Goal: Task Accomplishment & Management: Use online tool/utility

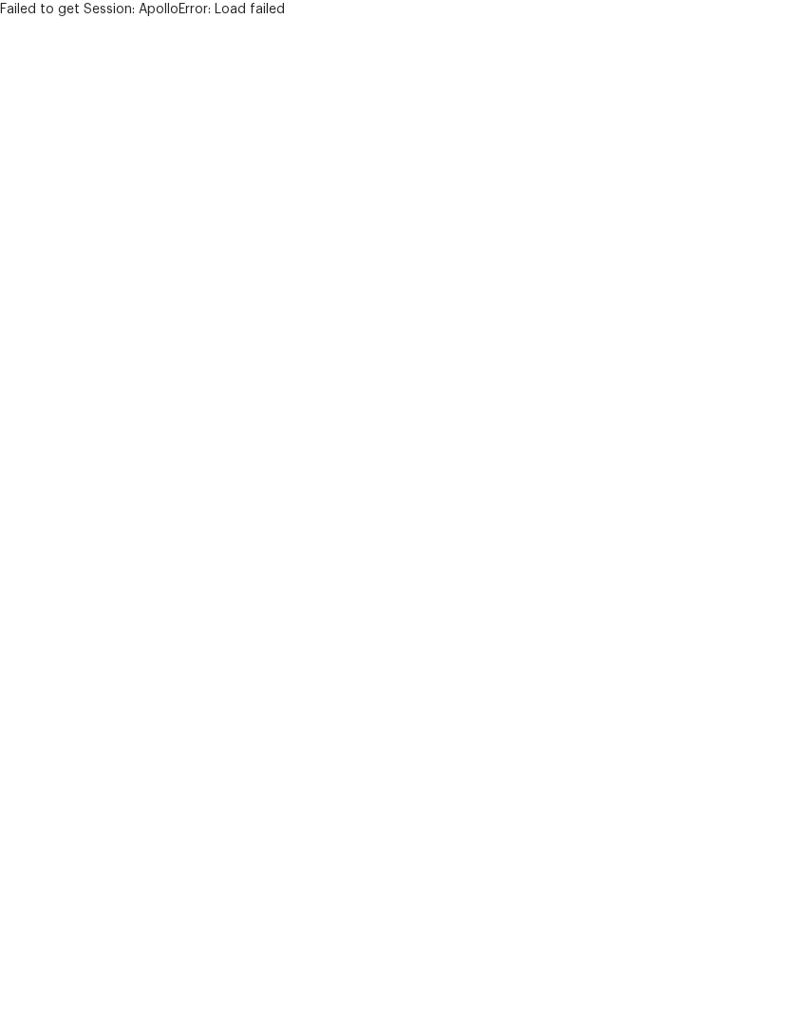
click at [669, 19] on html "Failed to get Session: ApolloError: Load failed" at bounding box center [396, 9] width 792 height 19
click at [657, 19] on html "Failed to get Session: ApolloError: Load failed" at bounding box center [396, 9] width 792 height 19
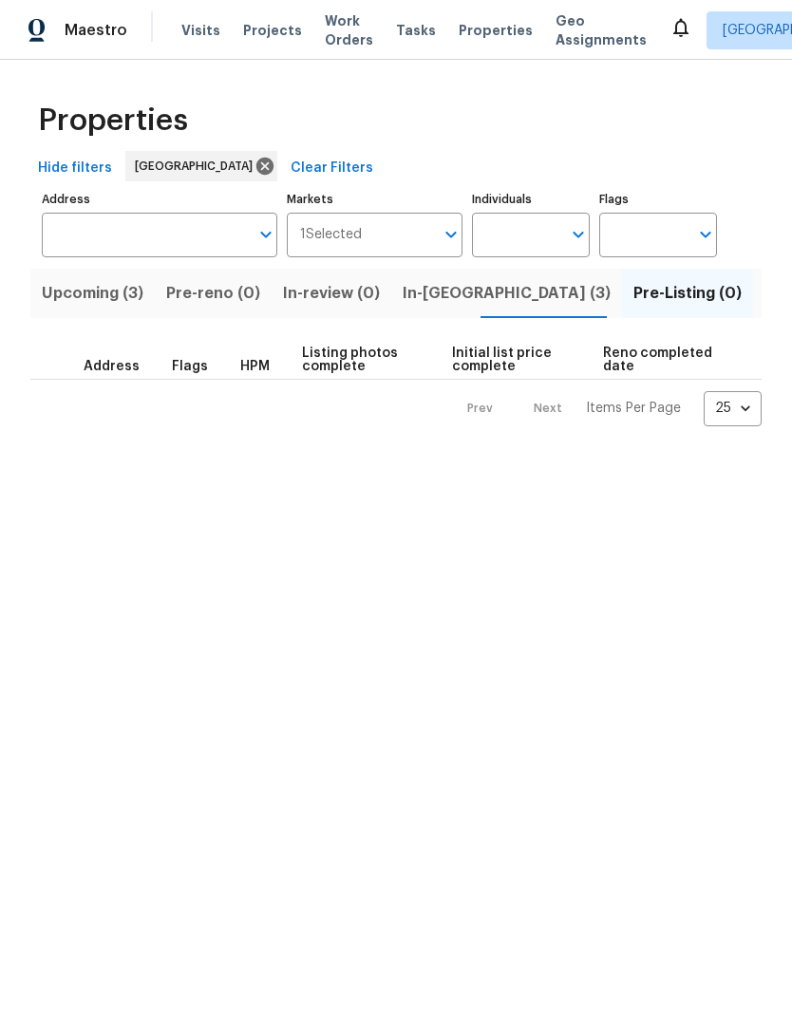
click at [764, 293] on span "Listed (25)" at bounding box center [804, 293] width 81 height 27
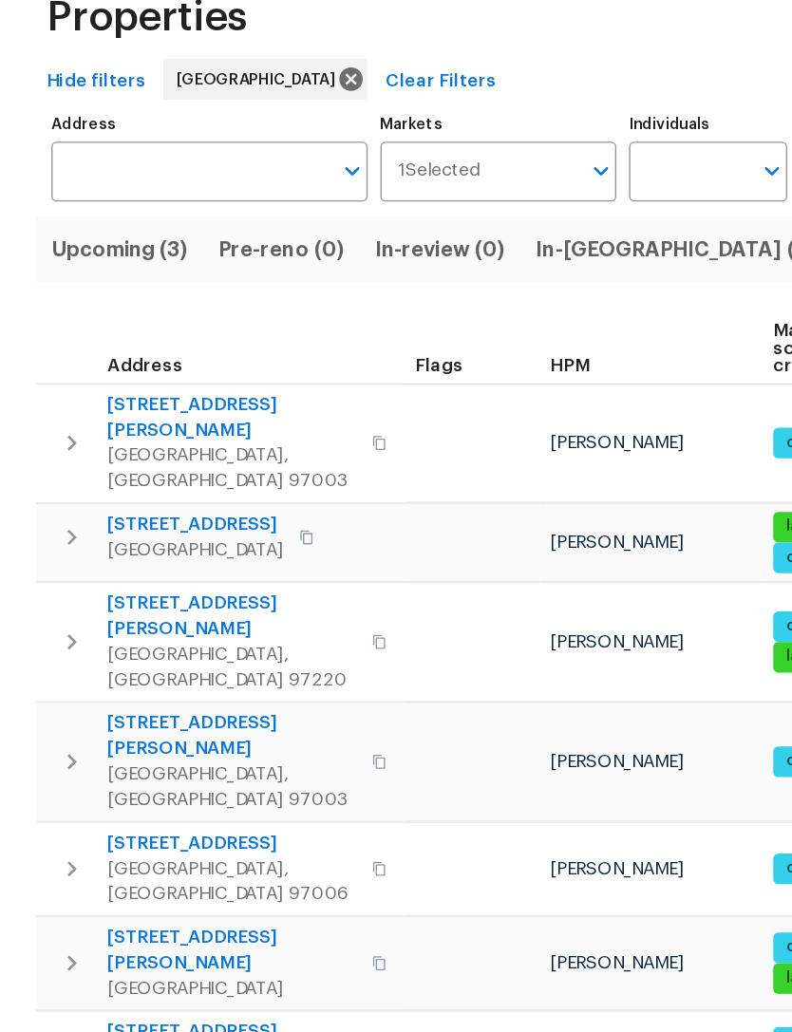
click at [61, 663] on icon "button" at bounding box center [57, 674] width 23 height 23
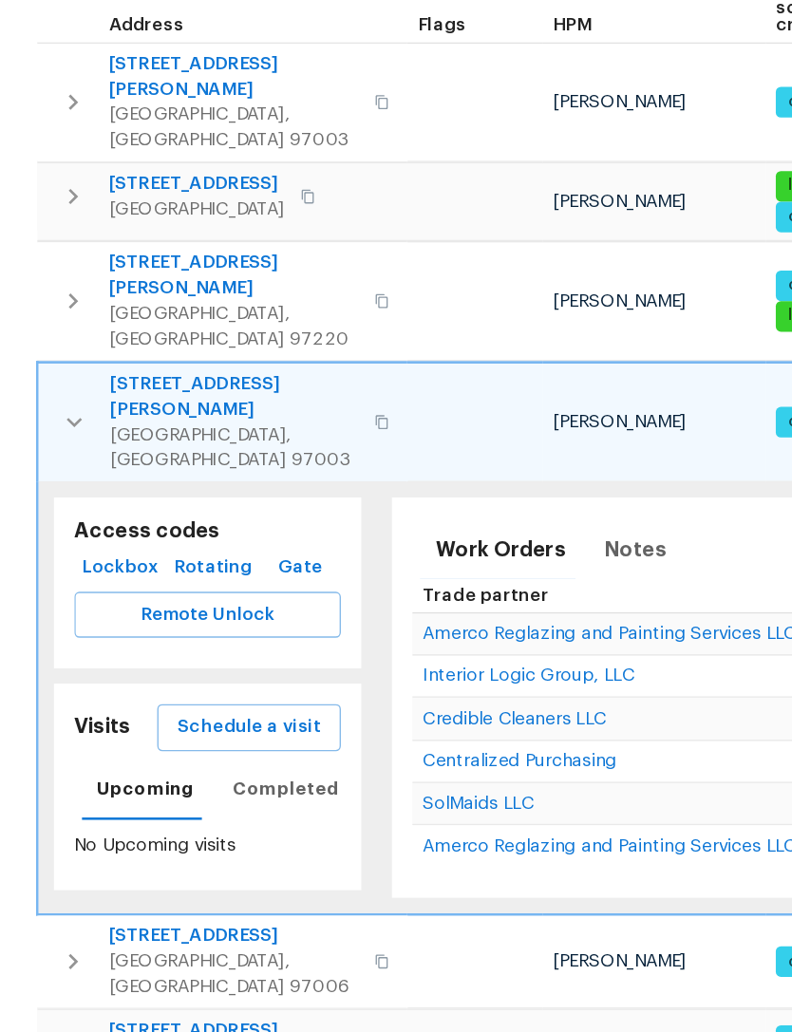
scroll to position [256, 0]
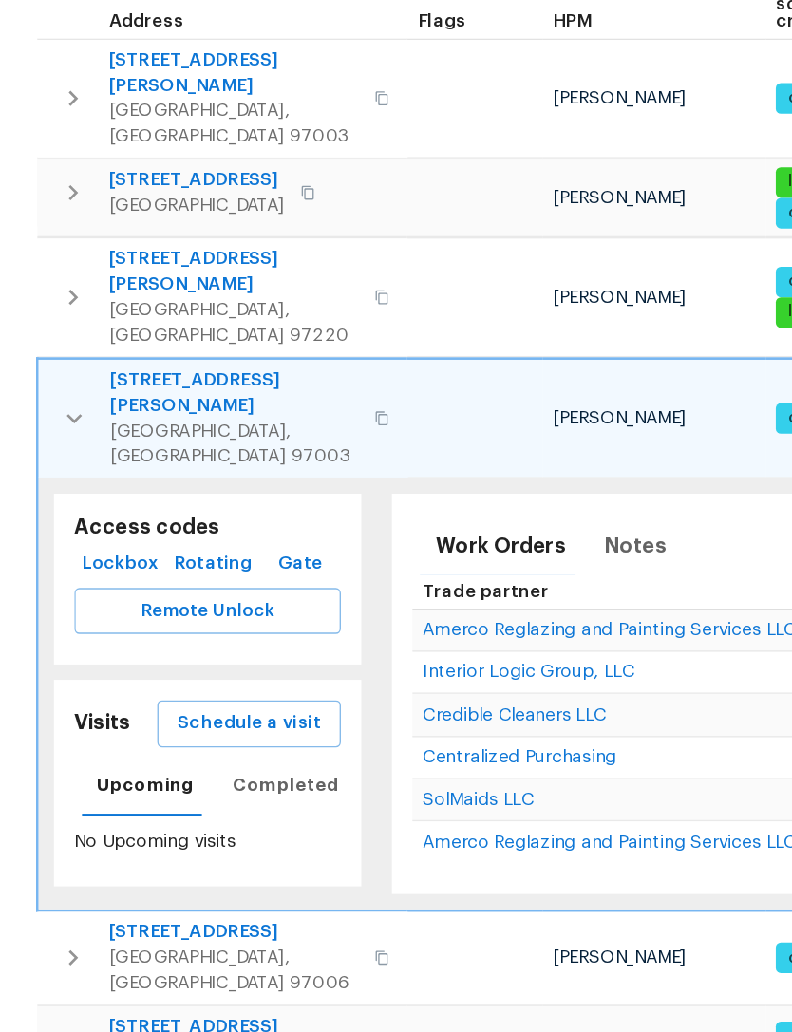
click at [204, 634] on span "Schedule a visit" at bounding box center [189, 646] width 106 height 24
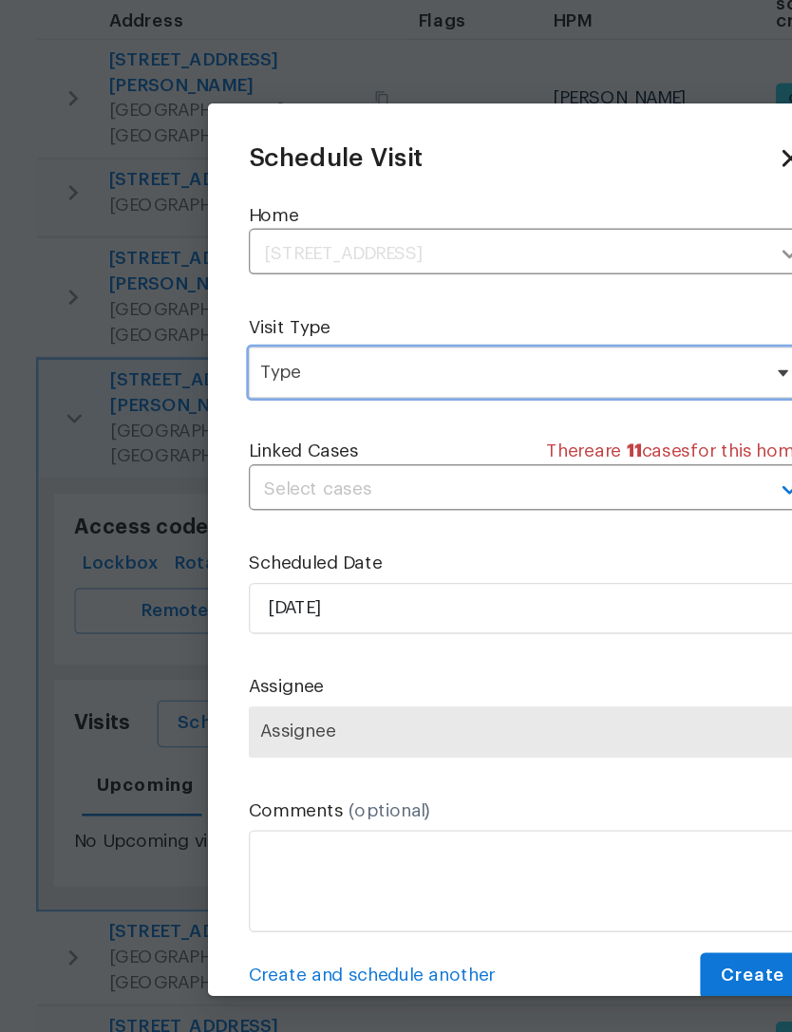
click at [331, 375] on span "Type" at bounding box center [381, 384] width 369 height 19
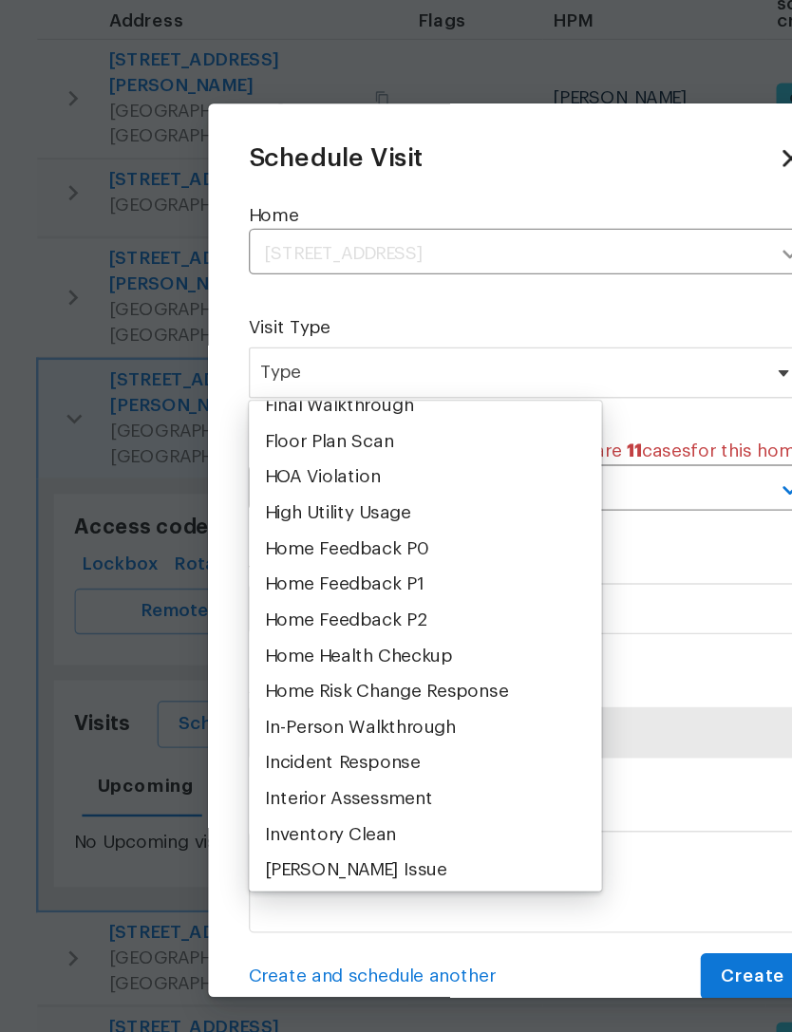
scroll to position [500, 0]
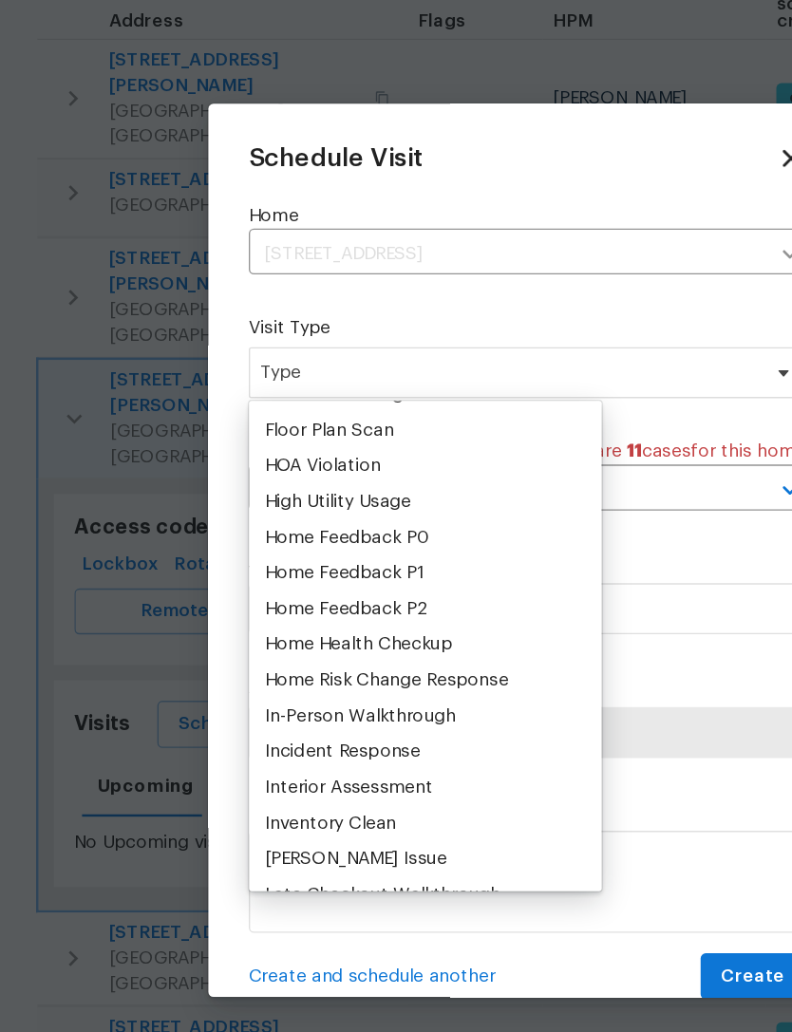
click at [295, 577] on div "Home Health Checkup" at bounding box center [270, 586] width 140 height 19
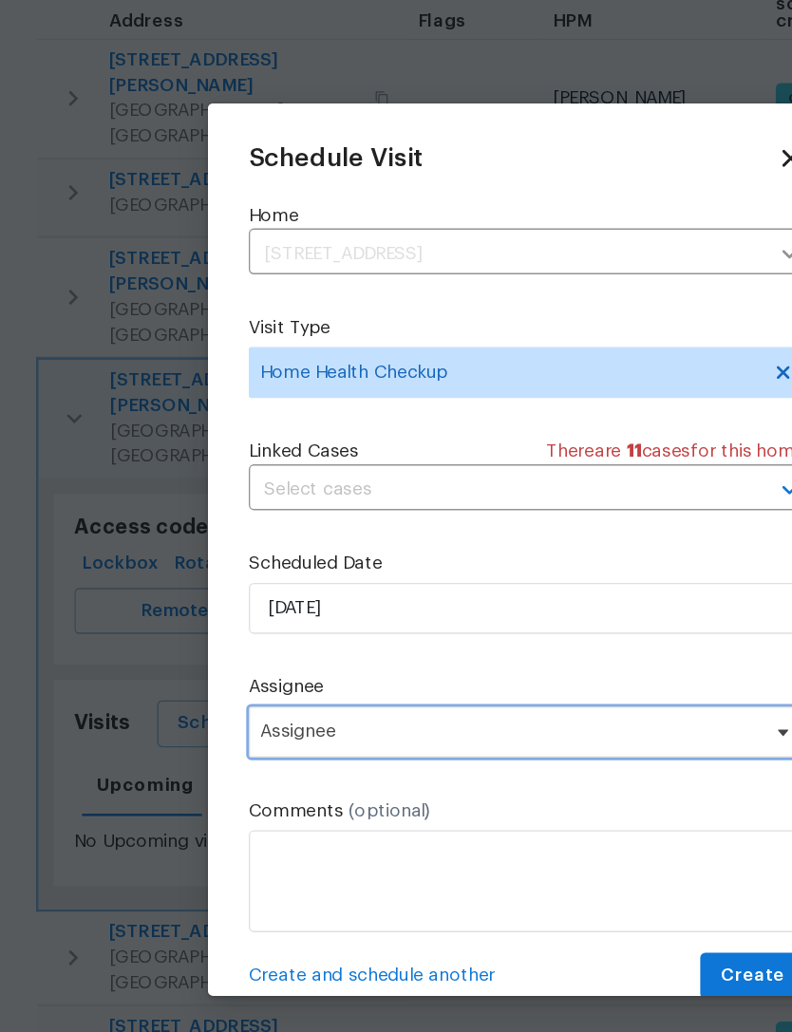
click at [306, 645] on span "Assignee" at bounding box center [383, 652] width 372 height 15
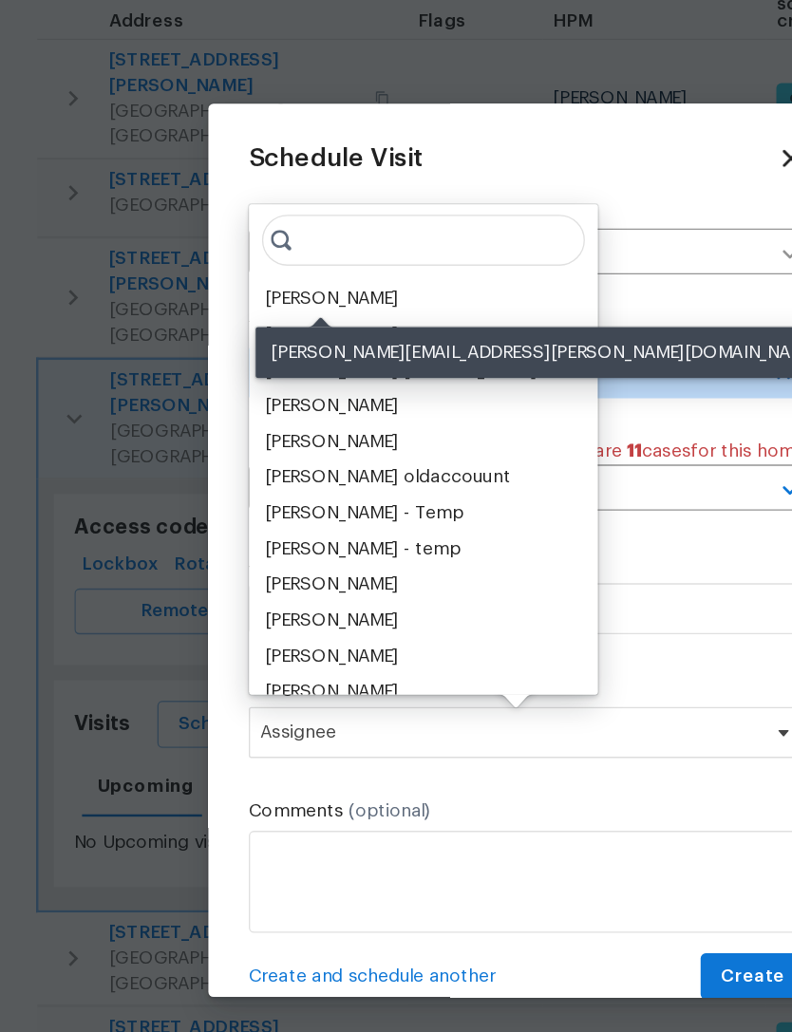
click at [257, 320] on div "[PERSON_NAME]" at bounding box center [250, 329] width 100 height 19
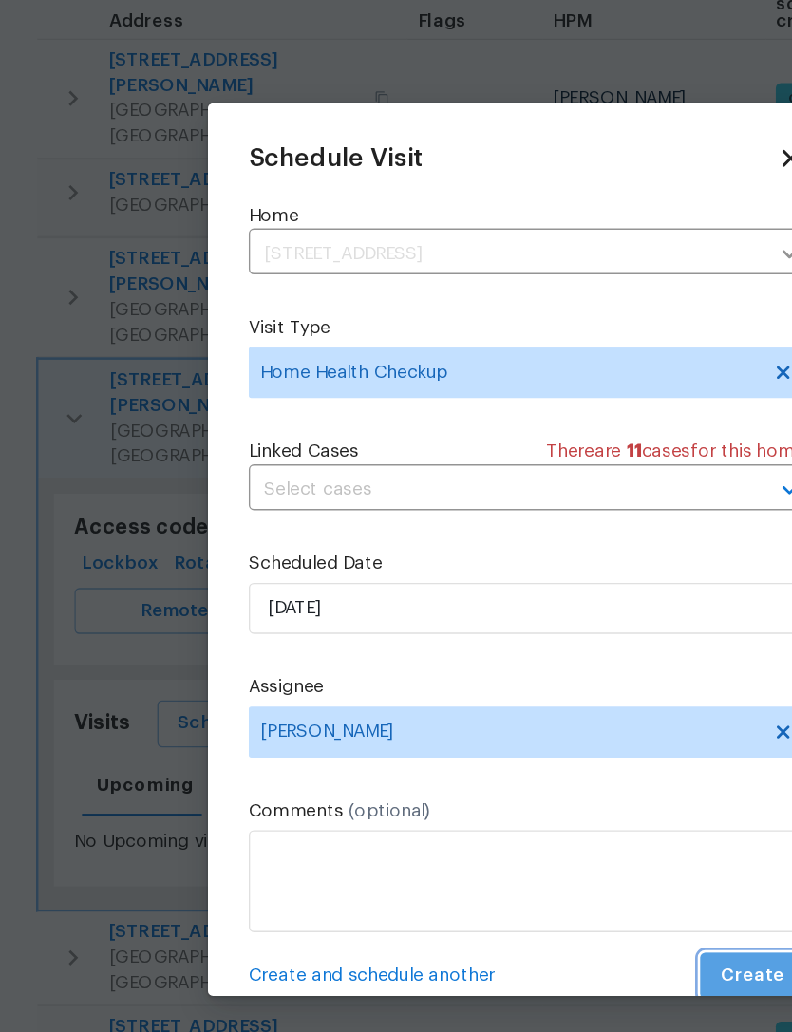
click at [561, 822] on span "Create" at bounding box center [563, 834] width 47 height 24
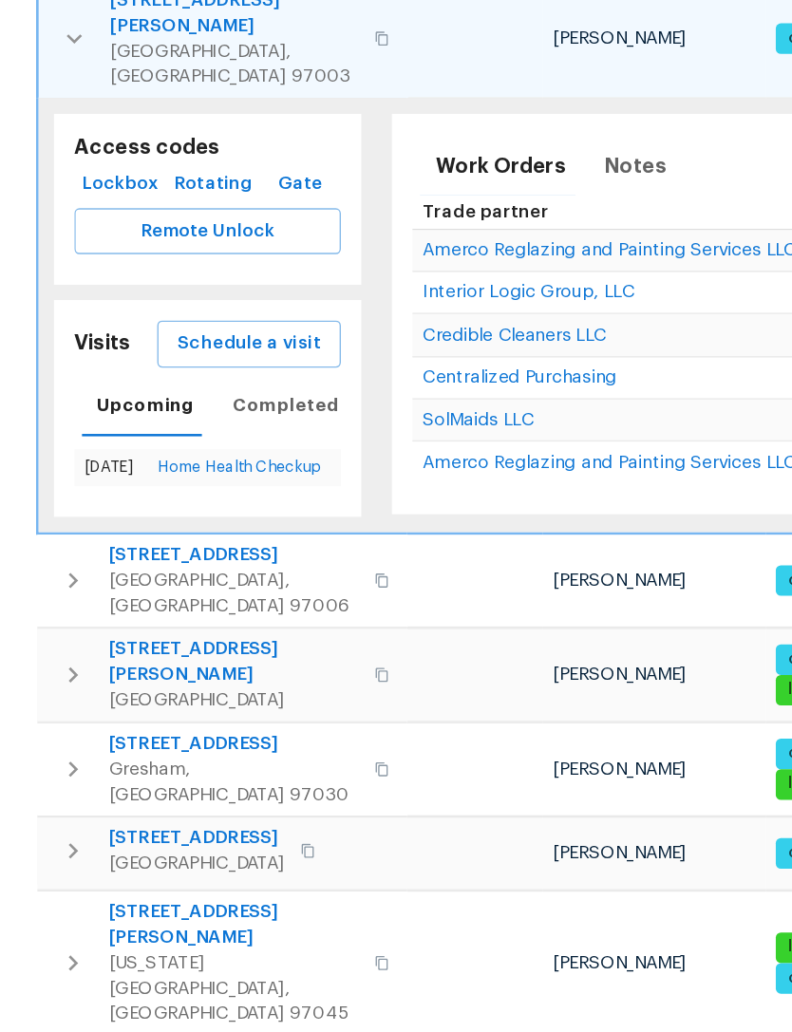
scroll to position [541, 0]
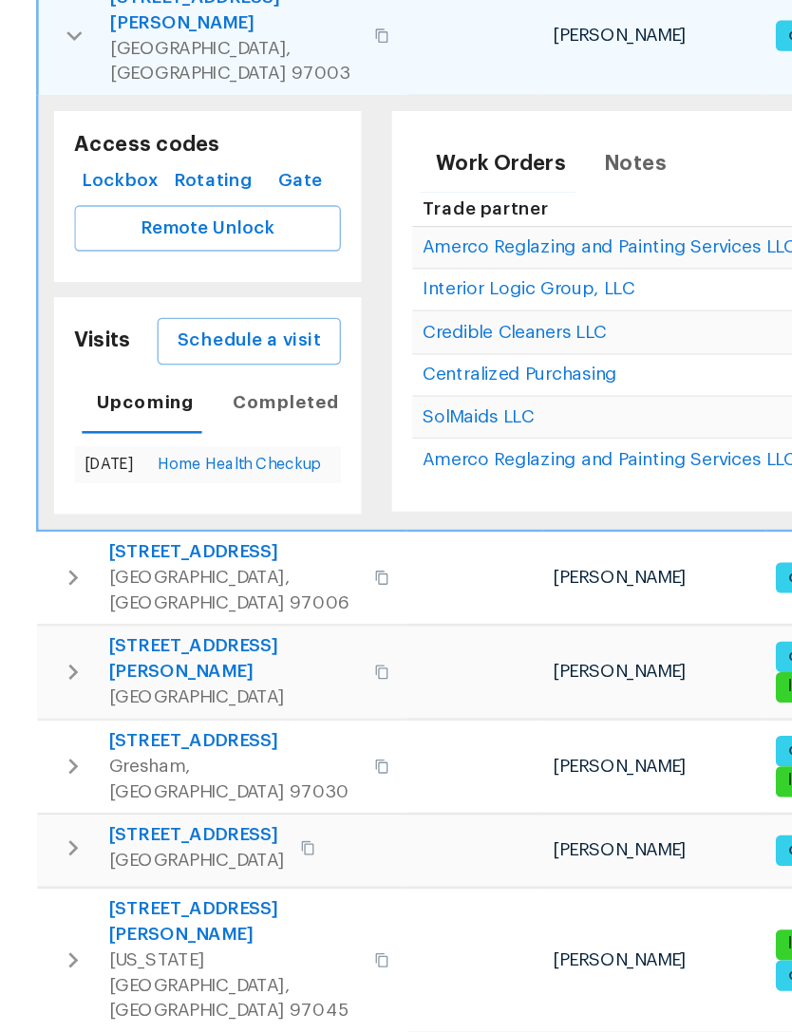
click at [57, 596] on icon "button" at bounding box center [58, 607] width 23 height 23
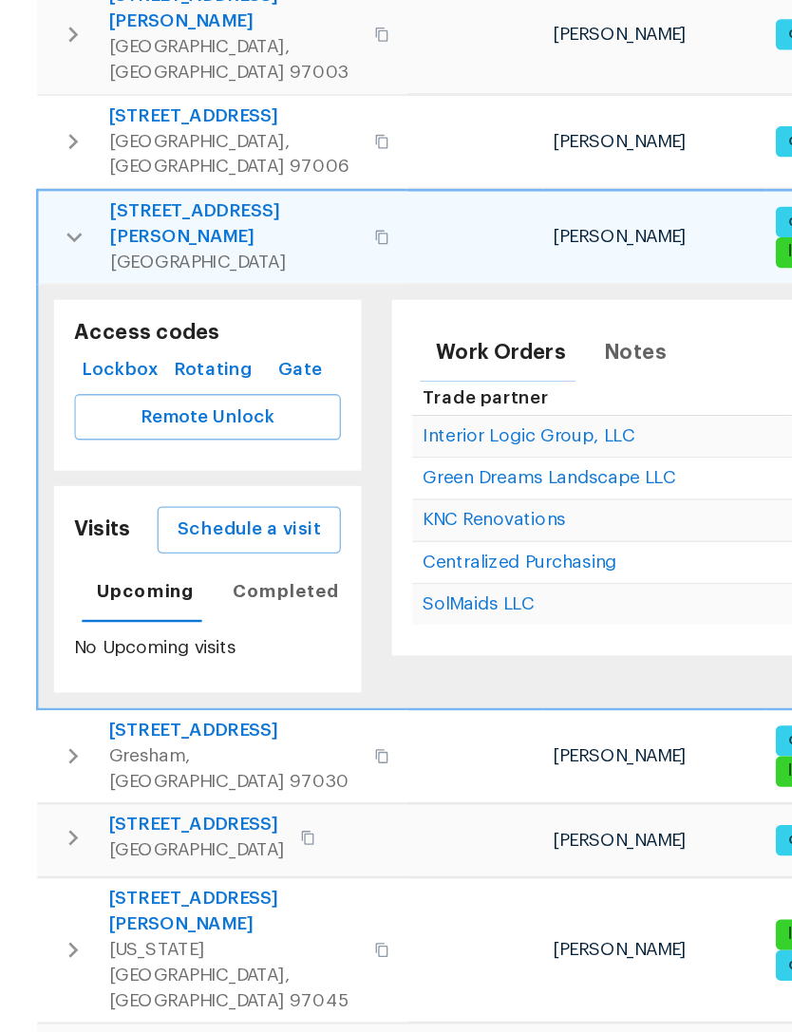
click at [200, 490] on span "Schedule a visit" at bounding box center [189, 502] width 106 height 24
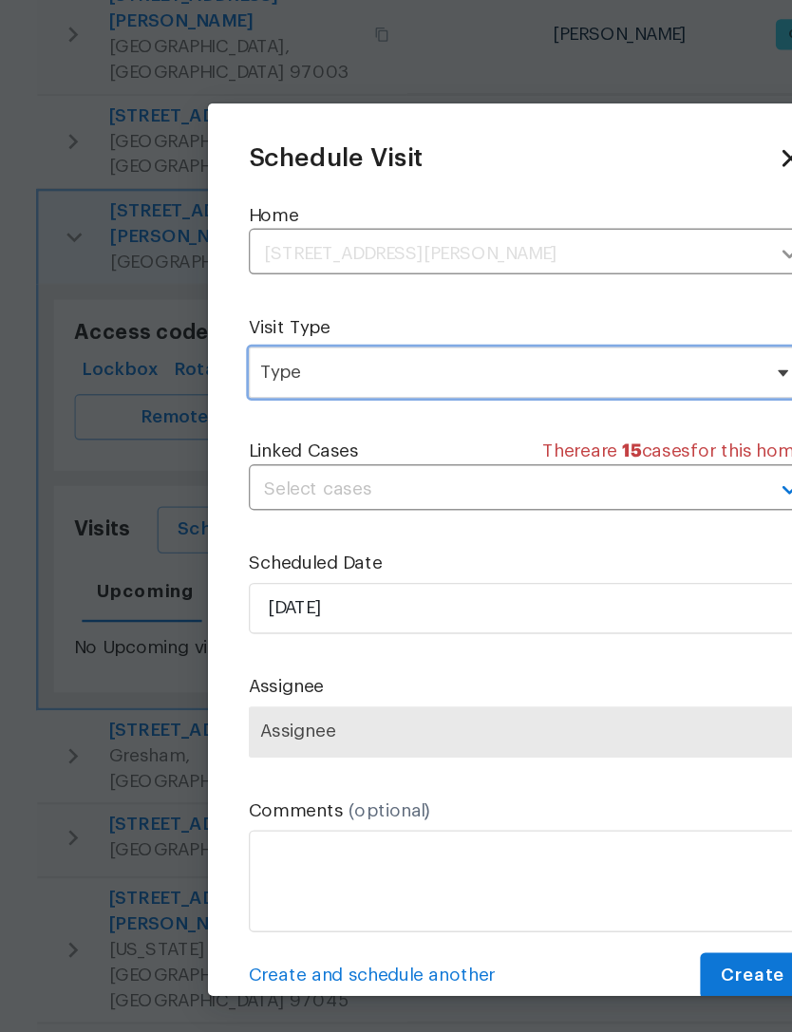
click at [480, 375] on span "Type" at bounding box center [381, 384] width 369 height 19
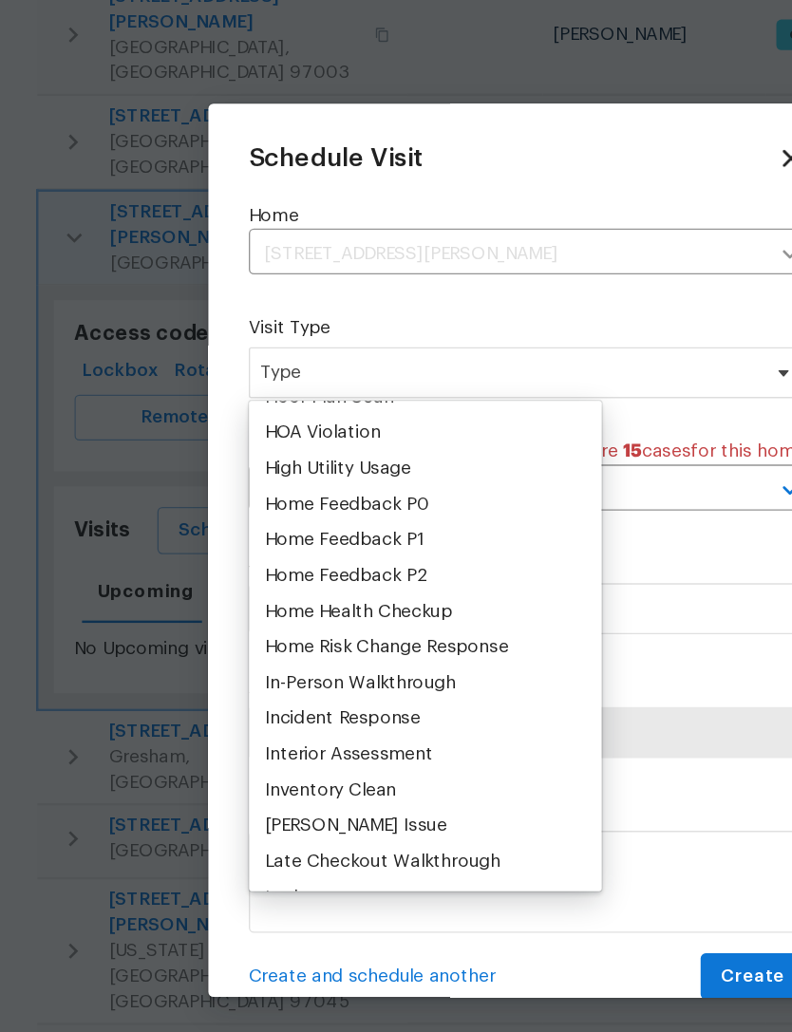
scroll to position [526, 0]
click at [301, 552] on div "Home Health Checkup" at bounding box center [270, 561] width 140 height 19
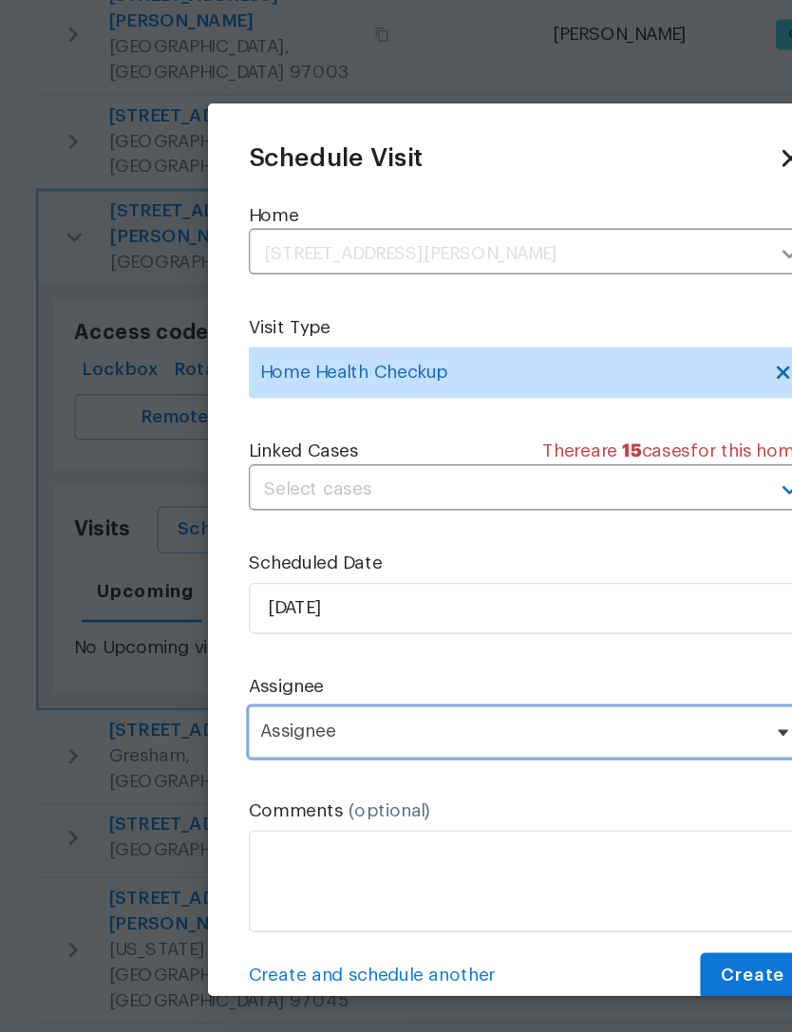
click at [409, 645] on span "Assignee" at bounding box center [383, 652] width 372 height 15
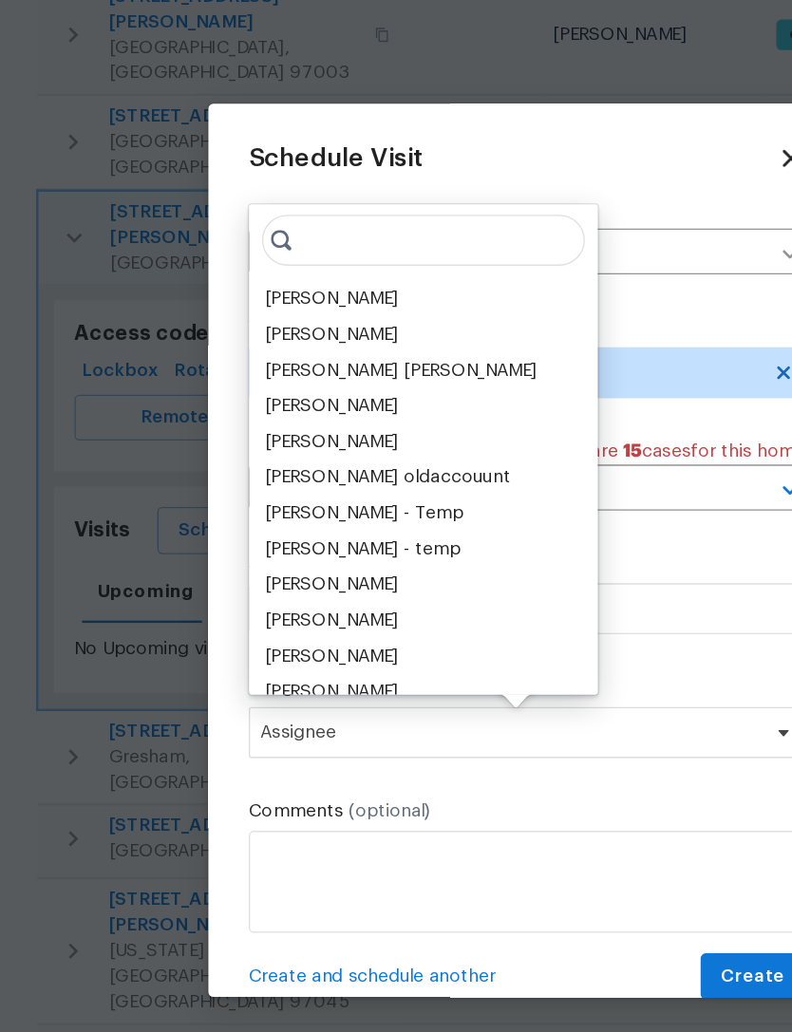
click at [269, 320] on div "[PERSON_NAME]" at bounding box center [250, 329] width 100 height 19
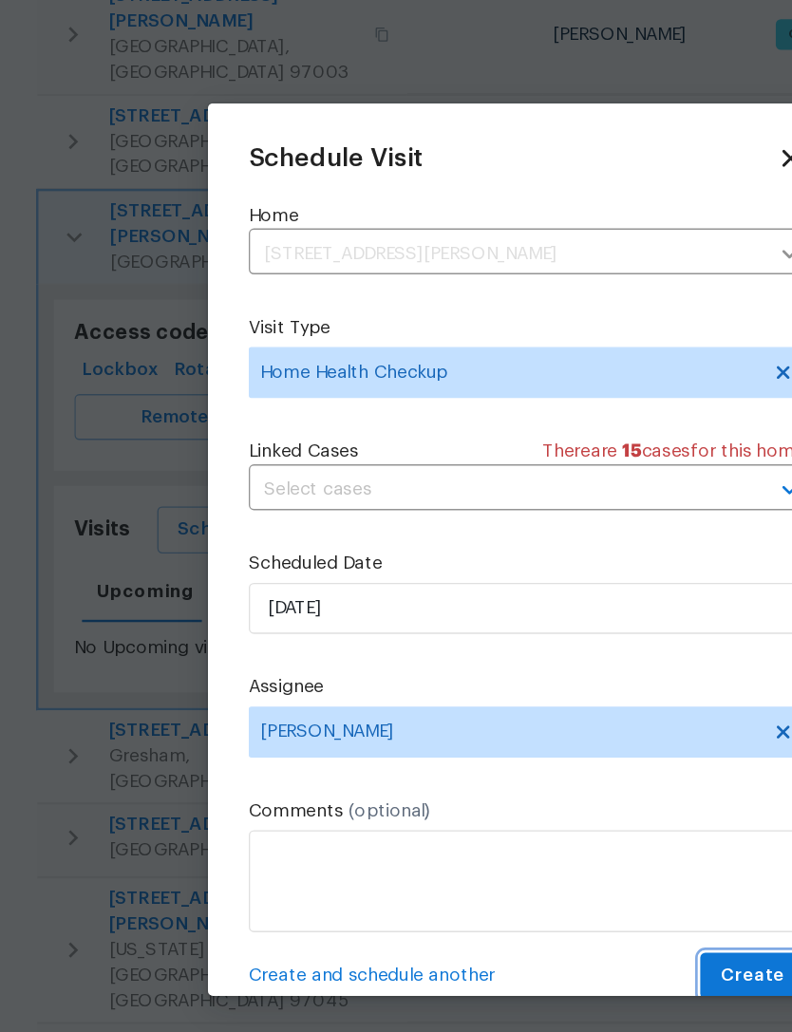
click at [567, 822] on span "Create" at bounding box center [563, 834] width 47 height 24
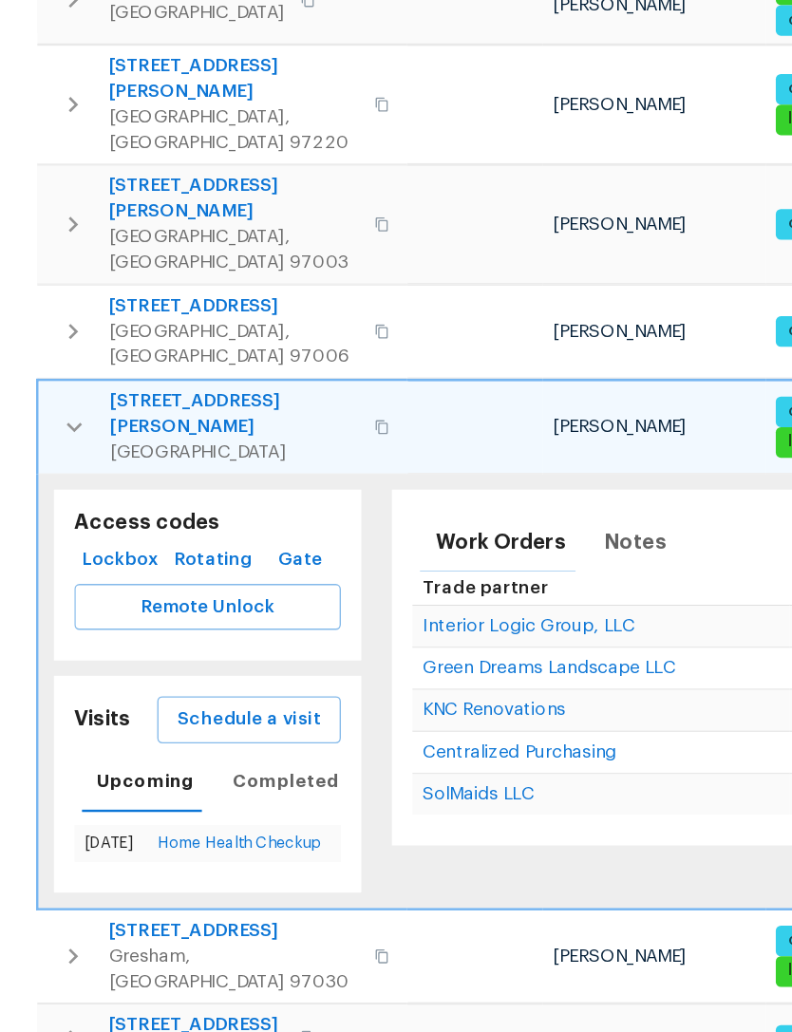
scroll to position [394, 0]
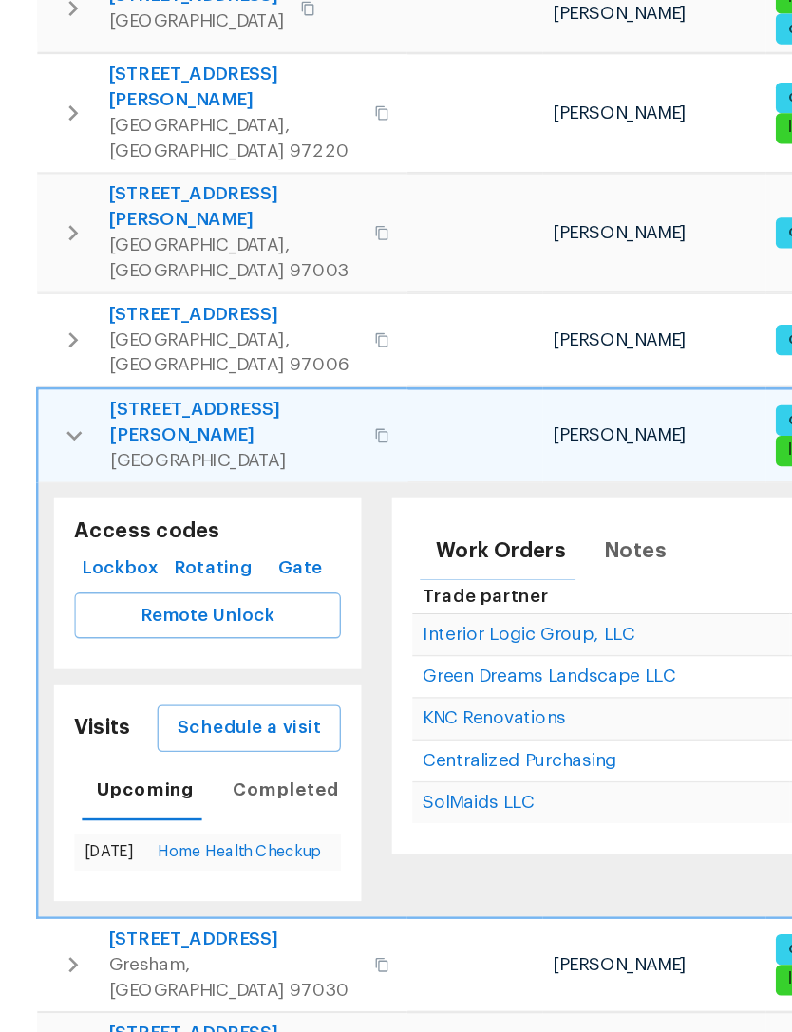
click at [282, 425] on icon "button" at bounding box center [287, 430] width 11 height 11
click at [276, 408] on button "button" at bounding box center [287, 431] width 23 height 46
click at [282, 425] on icon "button" at bounding box center [287, 430] width 11 height 11
